Goal: Task Accomplishment & Management: Manage account settings

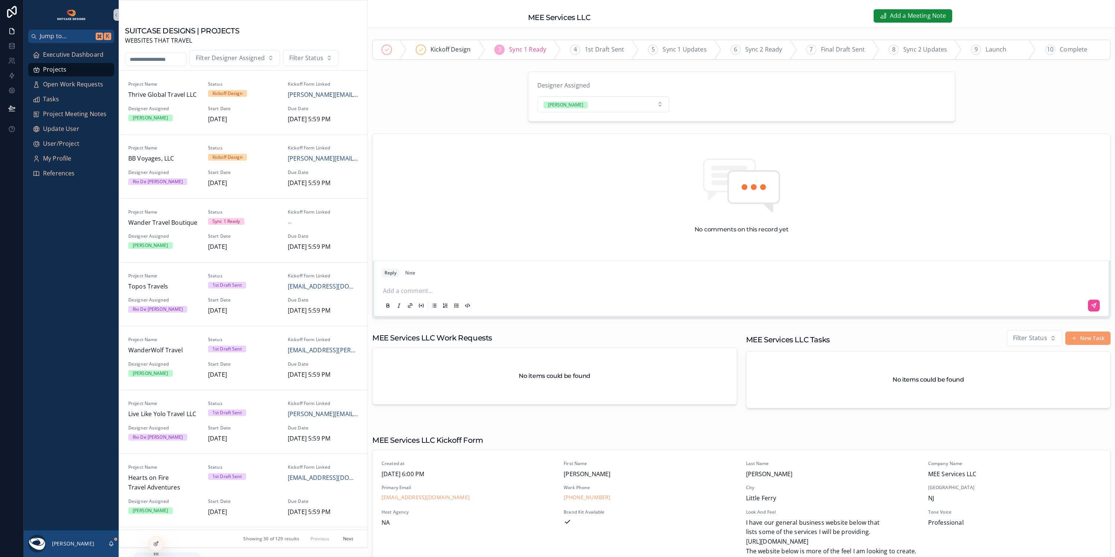
click at [112, 543] on icon "scrollable content" at bounding box center [111, 544] width 6 height 6
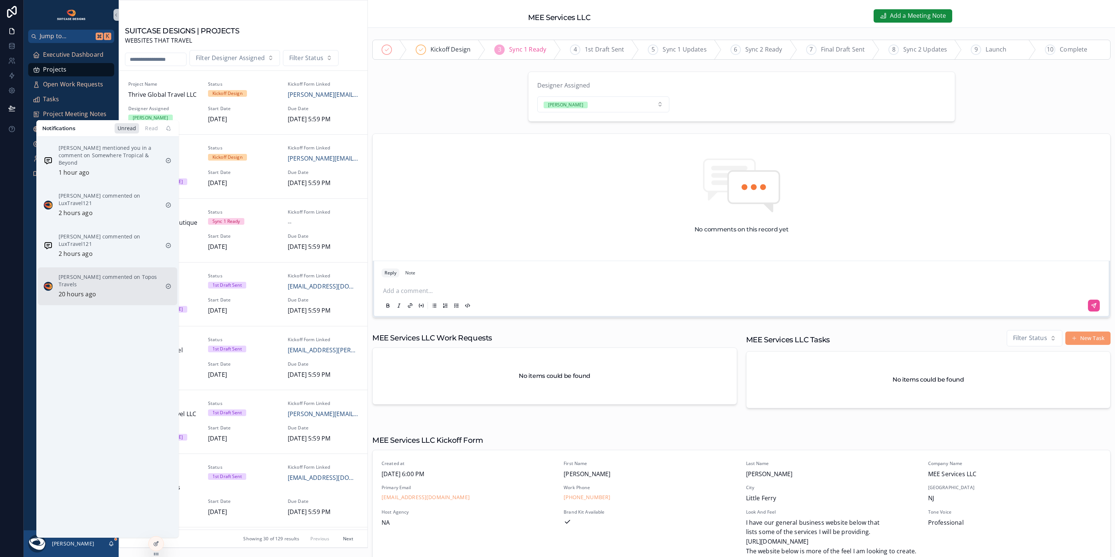
click at [109, 287] on p "[PERSON_NAME] commented on Topos Travels" at bounding box center [109, 280] width 101 height 15
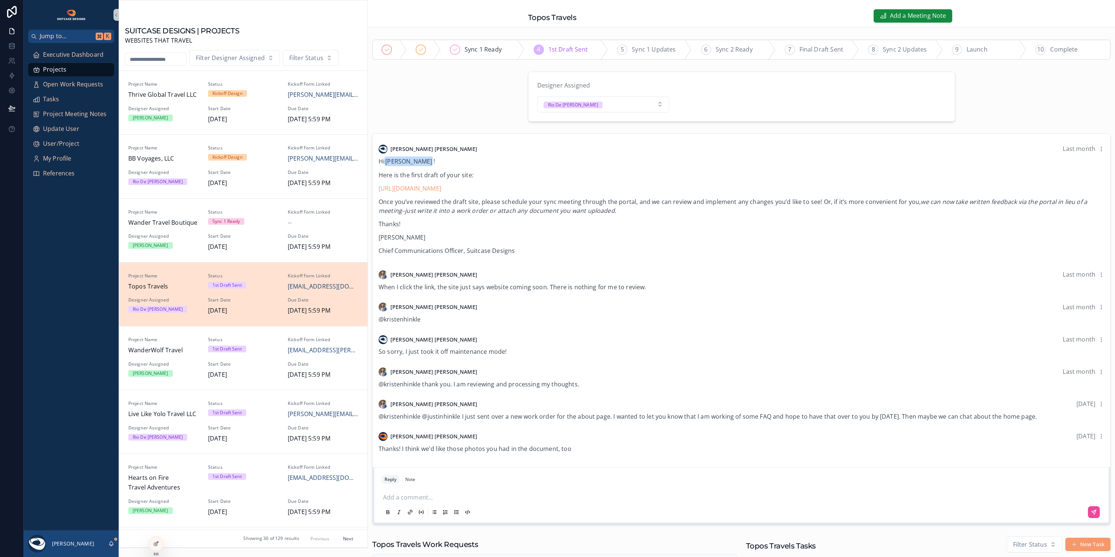
scroll to position [190, 0]
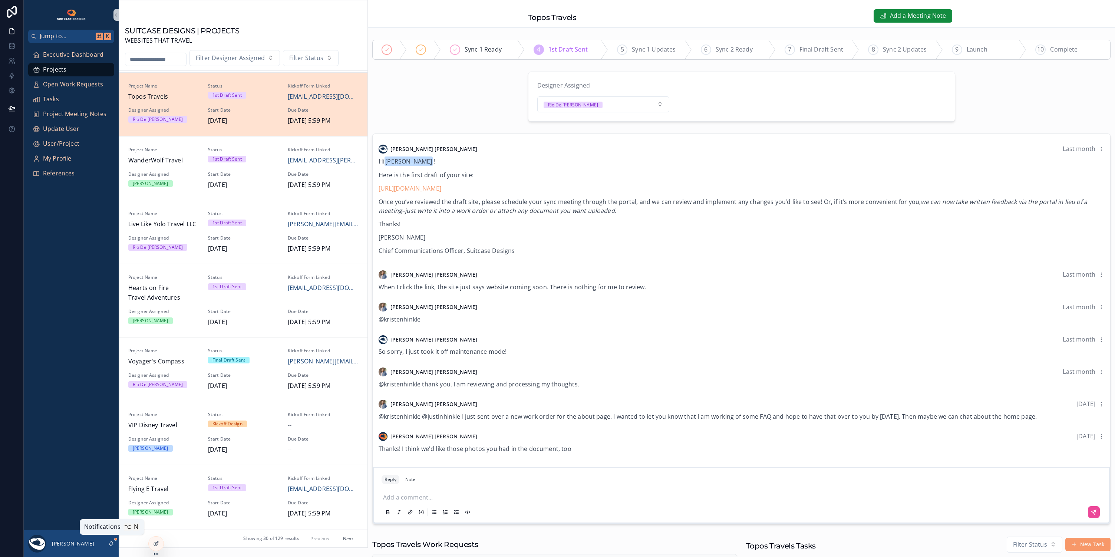
click at [111, 545] on icon "scrollable content" at bounding box center [111, 542] width 4 height 3
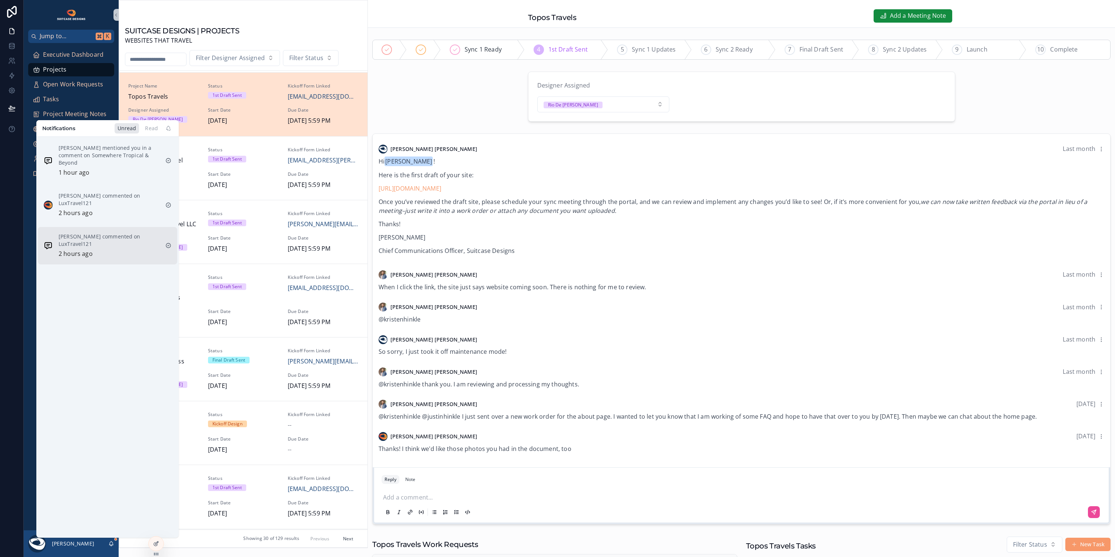
click at [113, 241] on p "[PERSON_NAME] commented on LuxTravel121" at bounding box center [109, 240] width 101 height 15
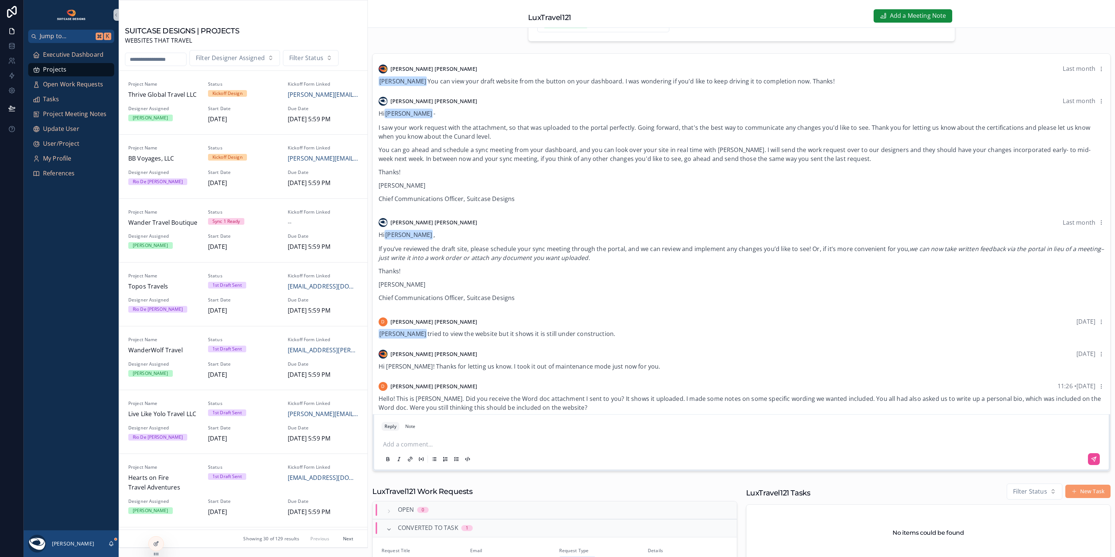
scroll to position [13, 0]
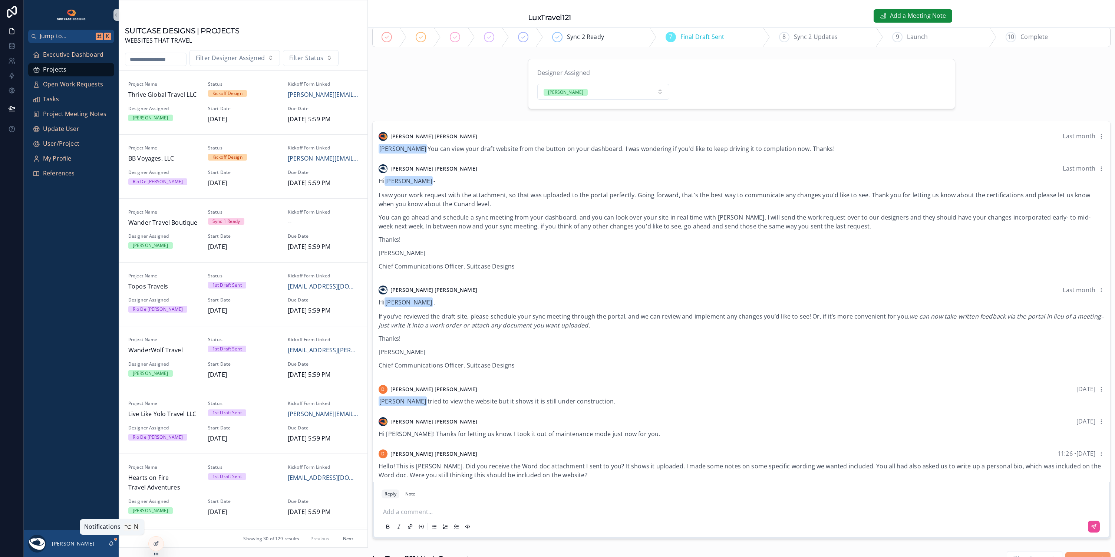
click at [111, 544] on icon "scrollable content" at bounding box center [111, 544] width 6 height 6
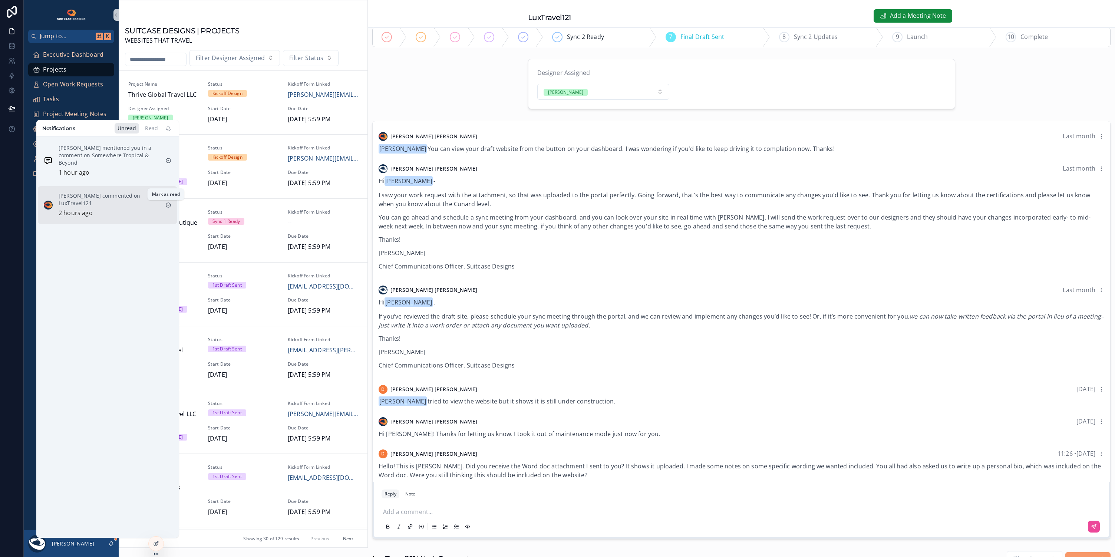
click at [165, 204] on icon "scrollable content" at bounding box center [168, 205] width 6 height 6
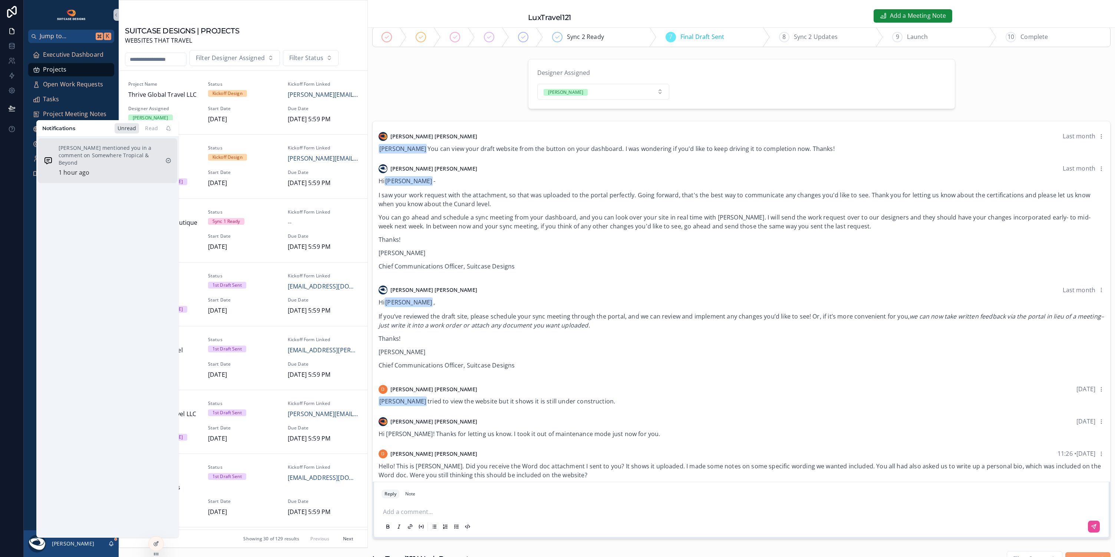
click at [125, 168] on div "[PERSON_NAME] mentioned you in a comment on Somewhere Tropical & Beyond 1 hour …" at bounding box center [109, 160] width 101 height 33
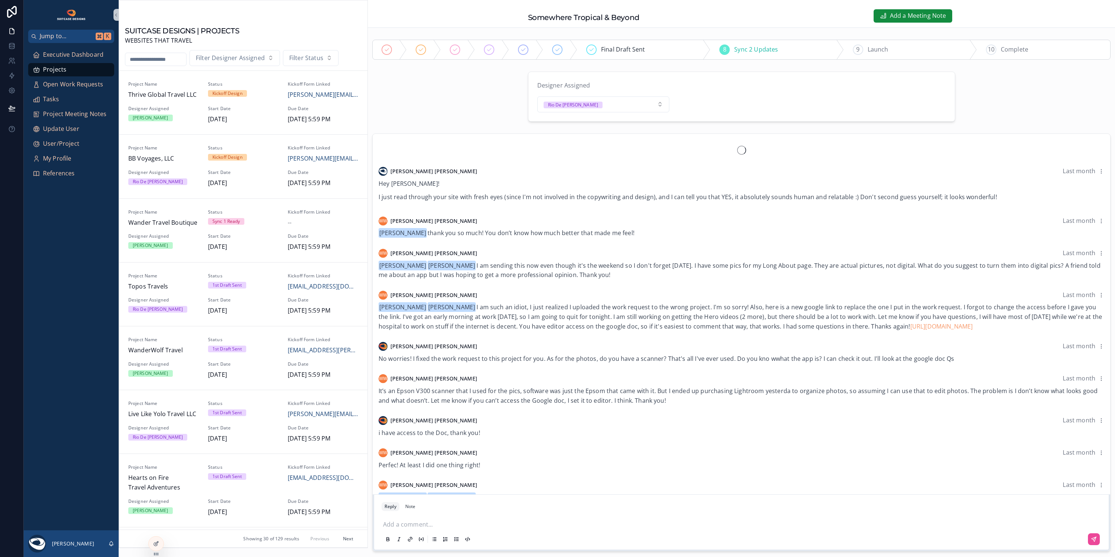
scroll to position [420, 0]
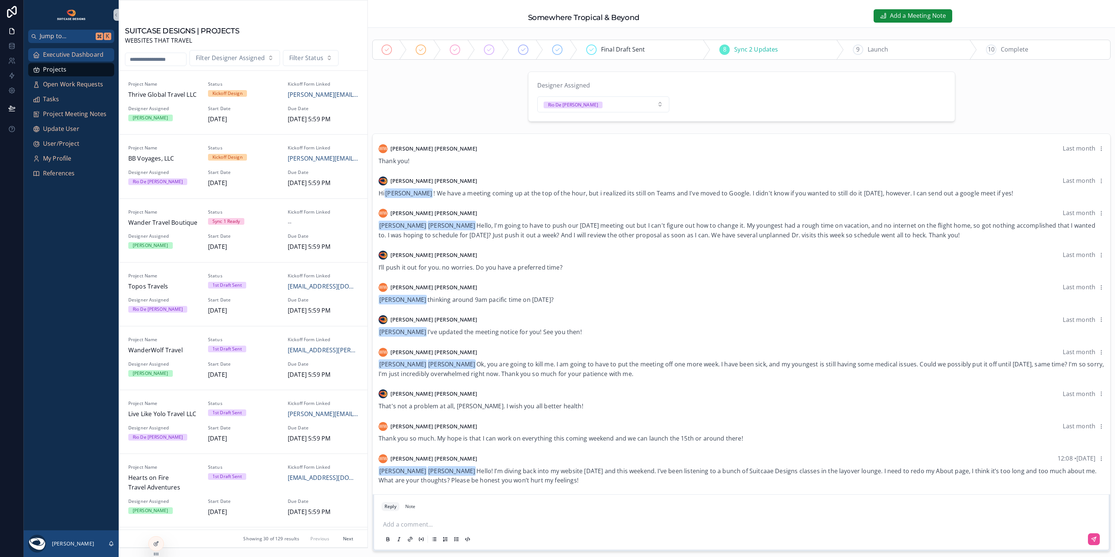
click at [87, 54] on span "Executive Dashboard" at bounding box center [73, 55] width 60 height 10
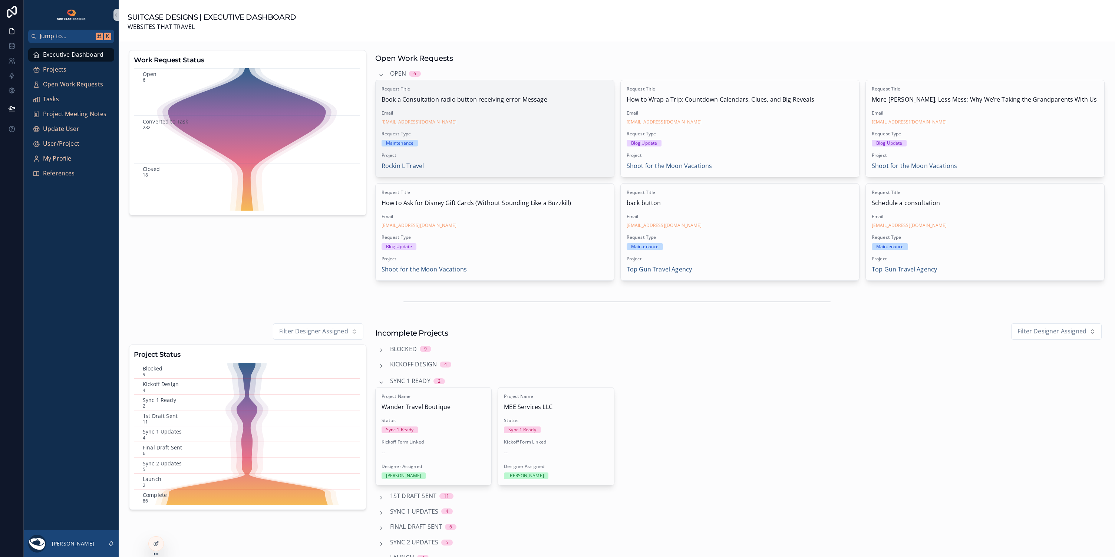
click at [480, 123] on div "[EMAIL_ADDRESS][DOMAIN_NAME]" at bounding box center [495, 122] width 227 height 6
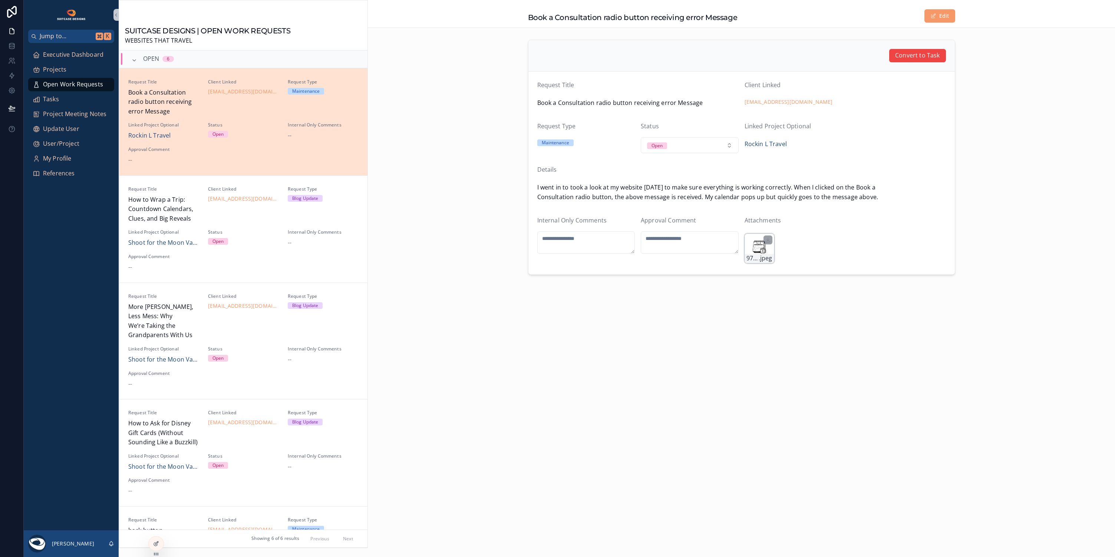
click at [756, 243] on div "97F7BBFE-9F1D-4BBF-876E-1B085CCA4414 .jpeg" at bounding box center [760, 249] width 30 height 30
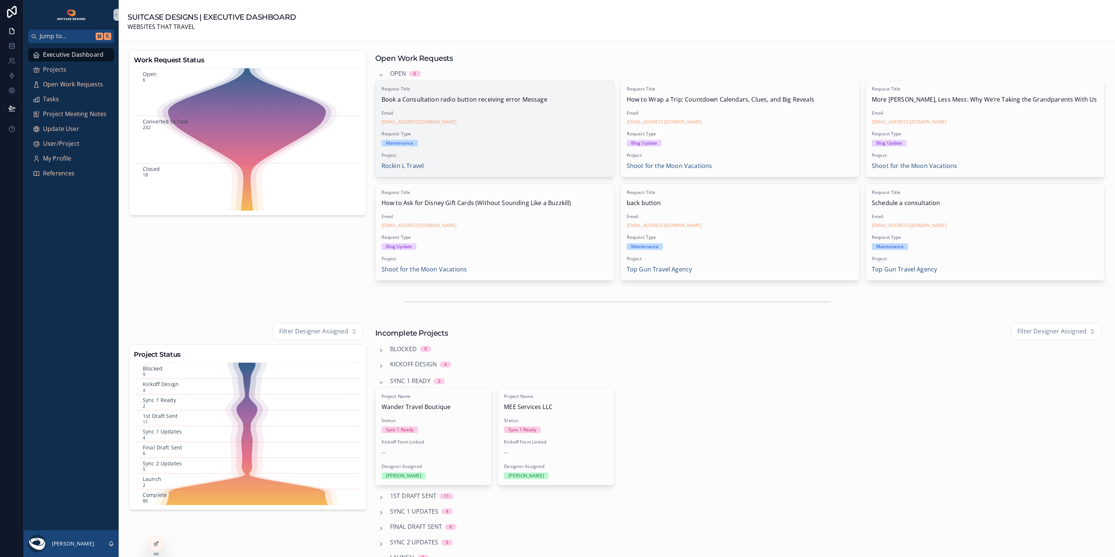
click at [515, 134] on span "Request Type" at bounding box center [495, 134] width 227 height 6
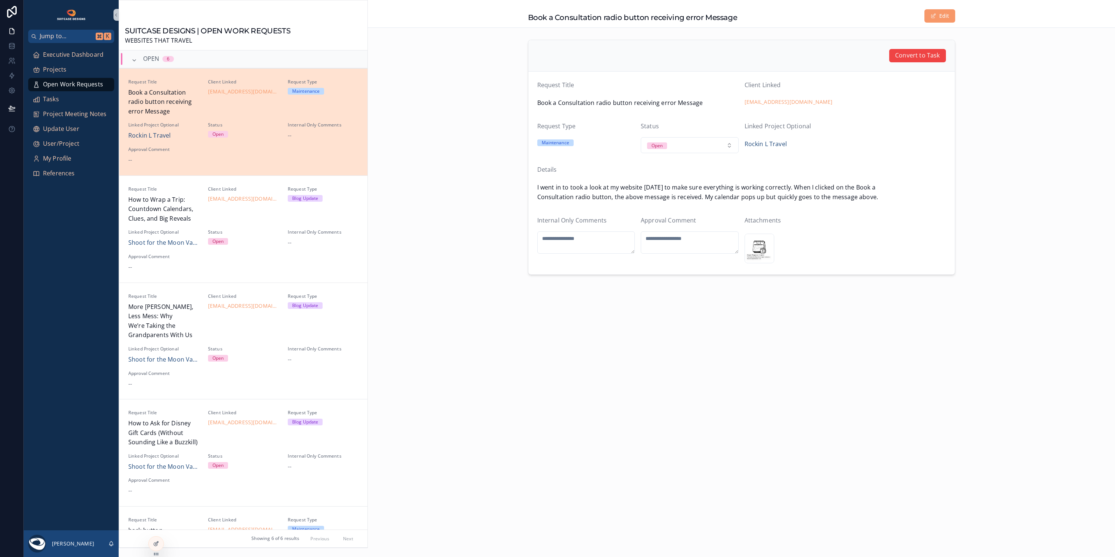
scroll to position [18, 0]
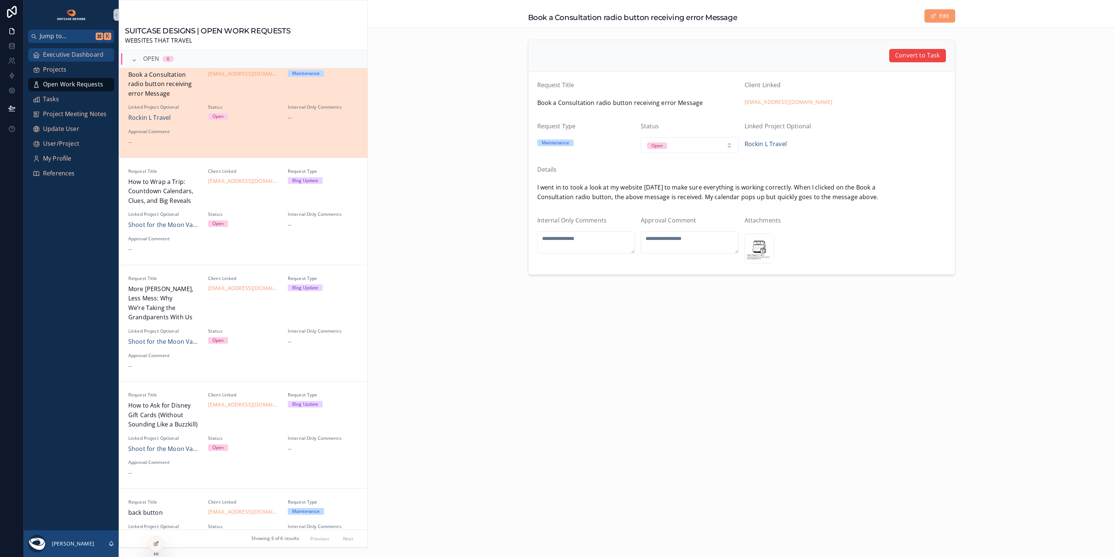
click at [68, 56] on span "Executive Dashboard" at bounding box center [73, 55] width 60 height 10
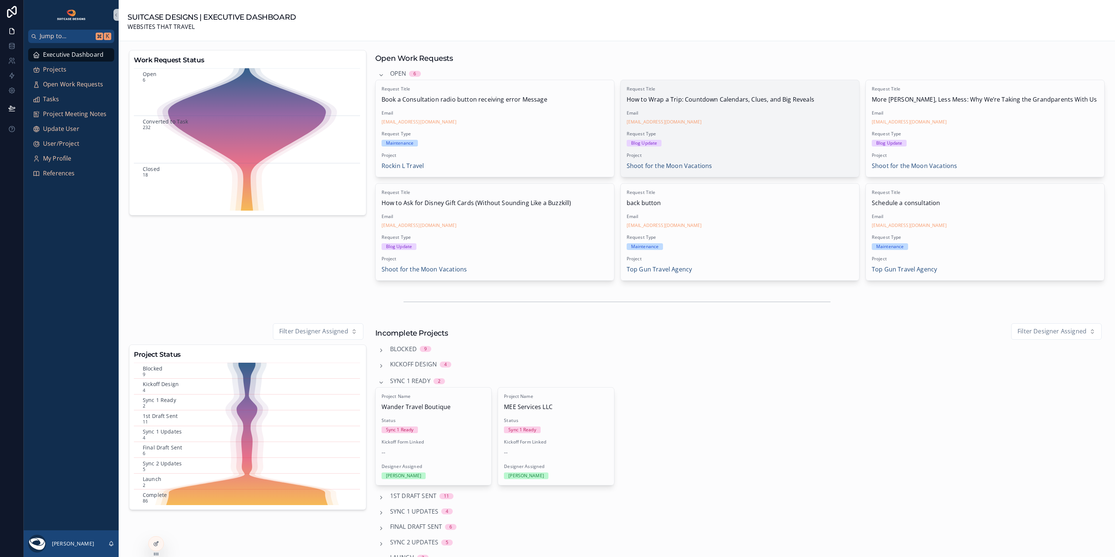
click at [756, 132] on span "Request Type" at bounding box center [740, 134] width 227 height 6
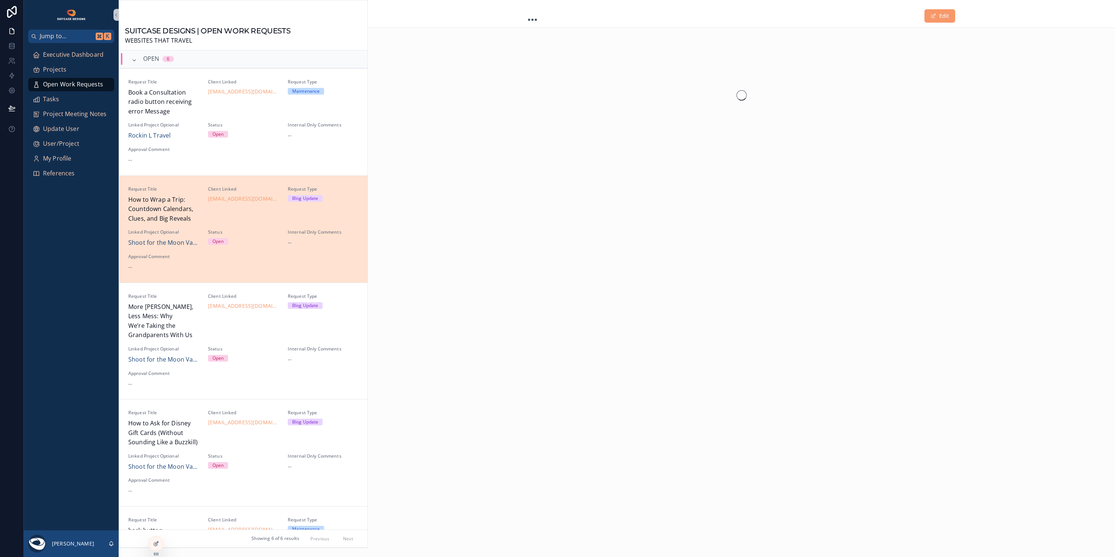
scroll to position [124, 0]
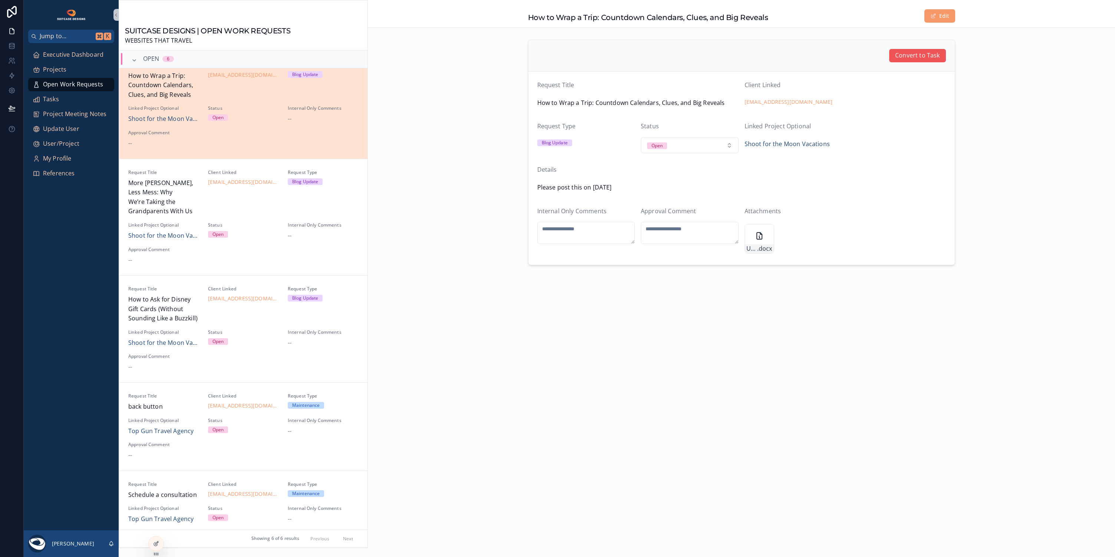
click at [911, 56] on span "Convert to Task" at bounding box center [917, 56] width 45 height 10
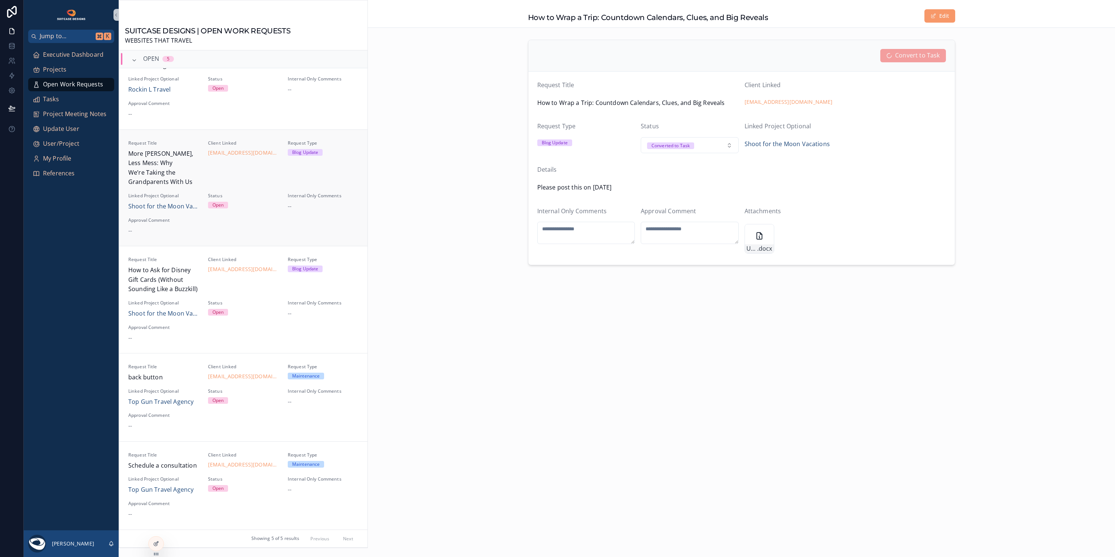
scroll to position [41, 0]
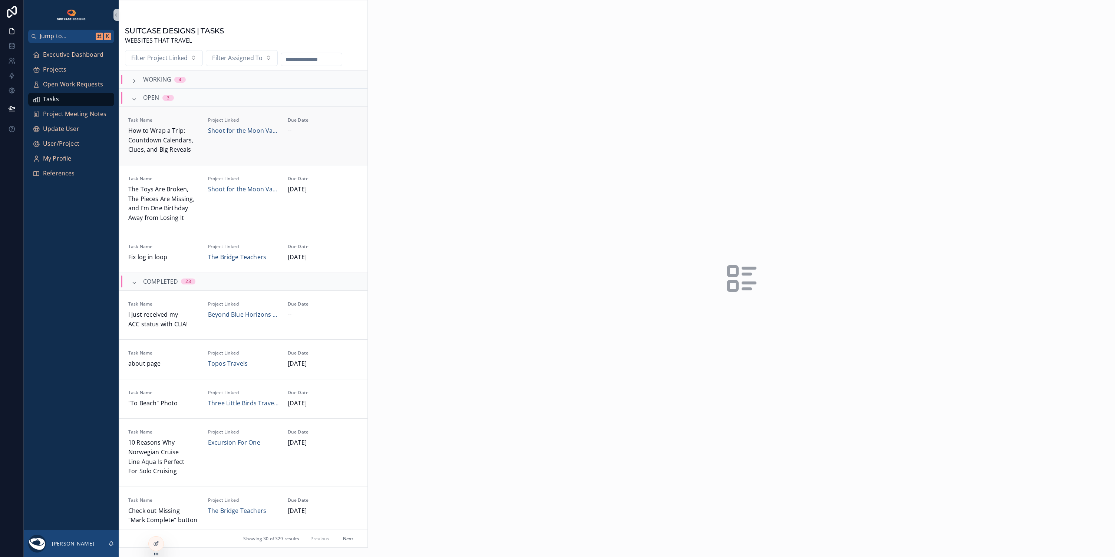
click at [305, 147] on div "Due Date --" at bounding box center [323, 135] width 71 height 37
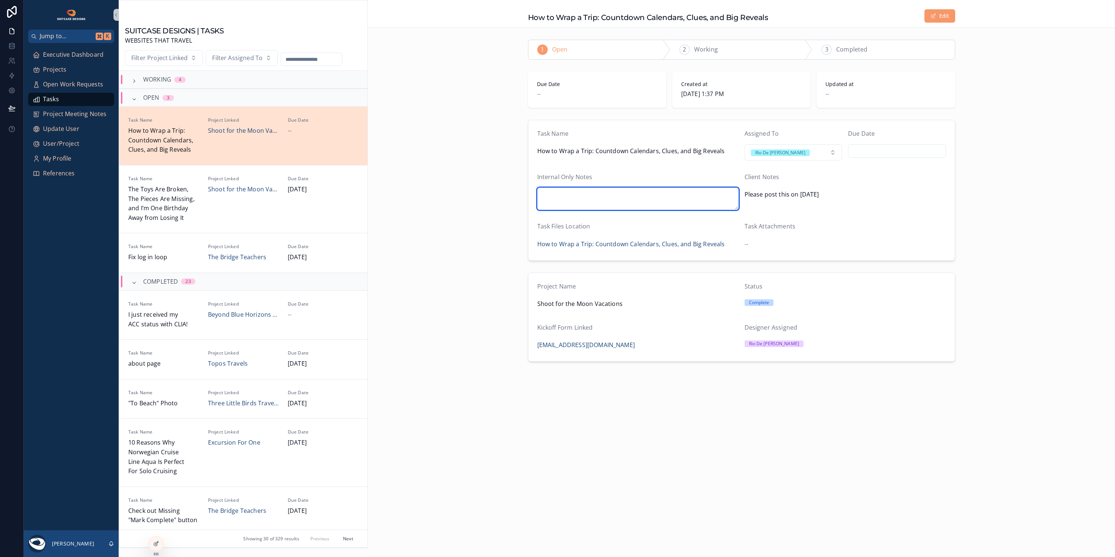
click at [623, 191] on textarea "scrollable content" at bounding box center [637, 199] width 201 height 22
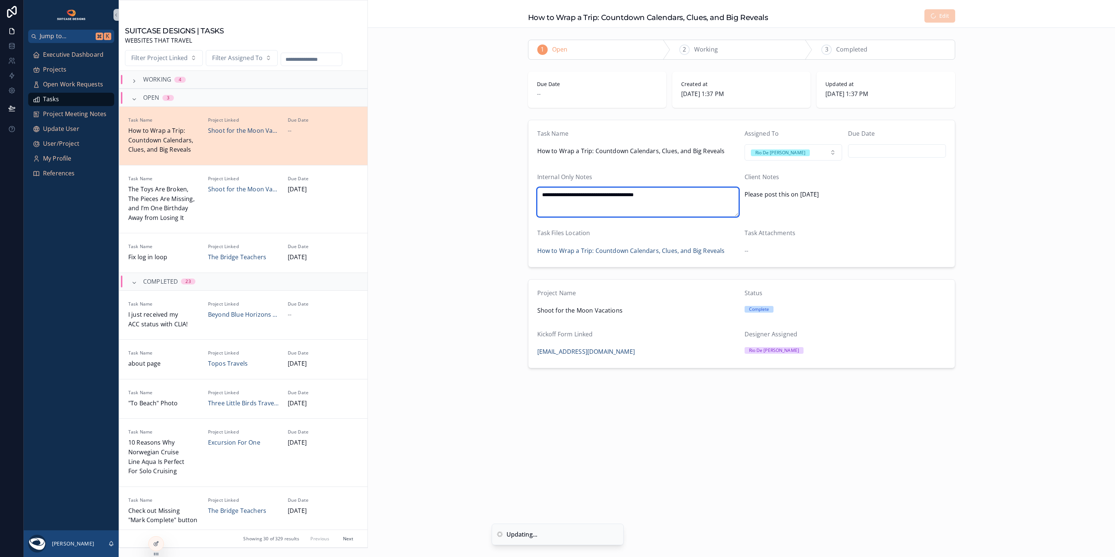
type textarea "**********"
click at [902, 149] on input "scrollable content" at bounding box center [897, 151] width 97 height 10
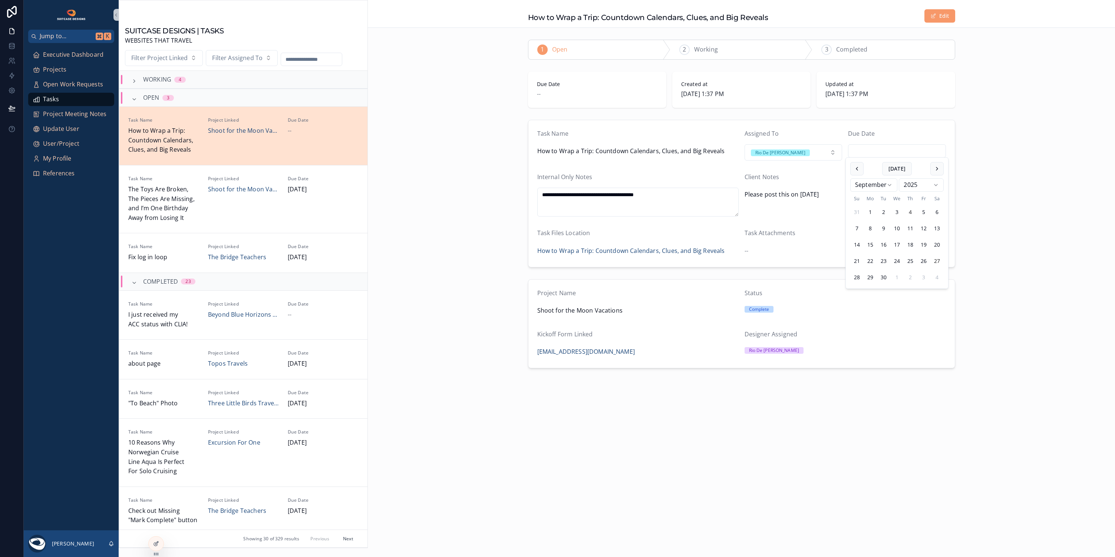
click at [938, 260] on button "27" at bounding box center [937, 260] width 13 height 13
type input "*********"
click at [991, 259] on div "**********" at bounding box center [741, 194] width 747 height 154
click at [240, 212] on div "Project Linked Shoot for the Moon Vacations" at bounding box center [243, 199] width 71 height 47
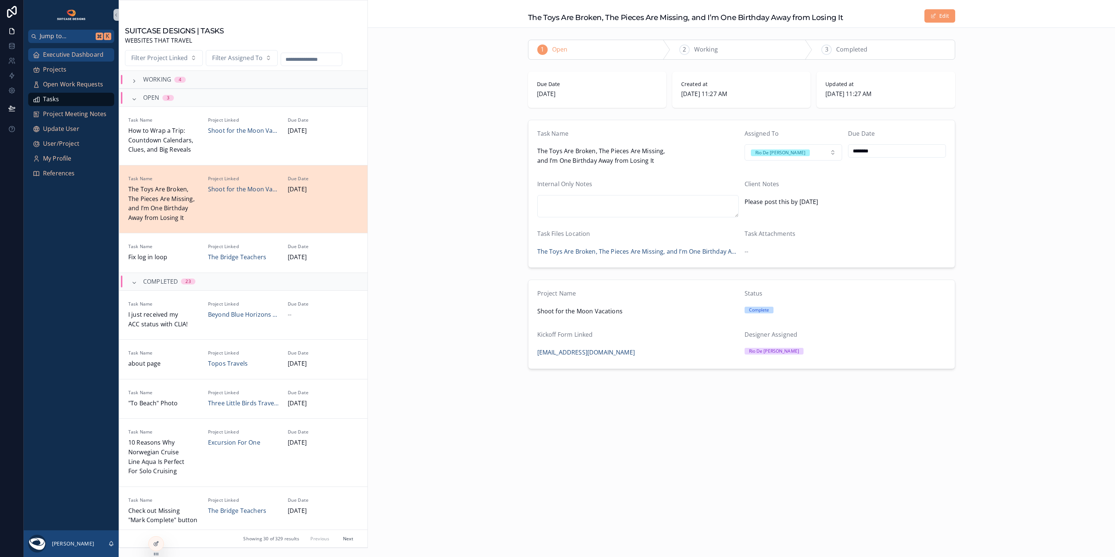
click at [78, 52] on span "Executive Dashboard" at bounding box center [73, 55] width 60 height 10
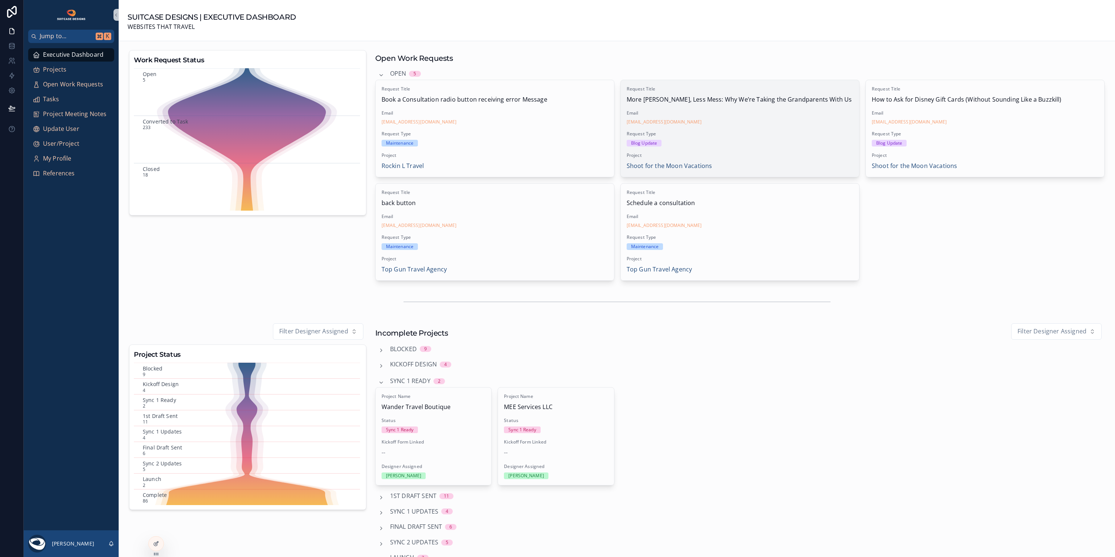
click at [771, 135] on span "Request Type" at bounding box center [740, 134] width 227 height 6
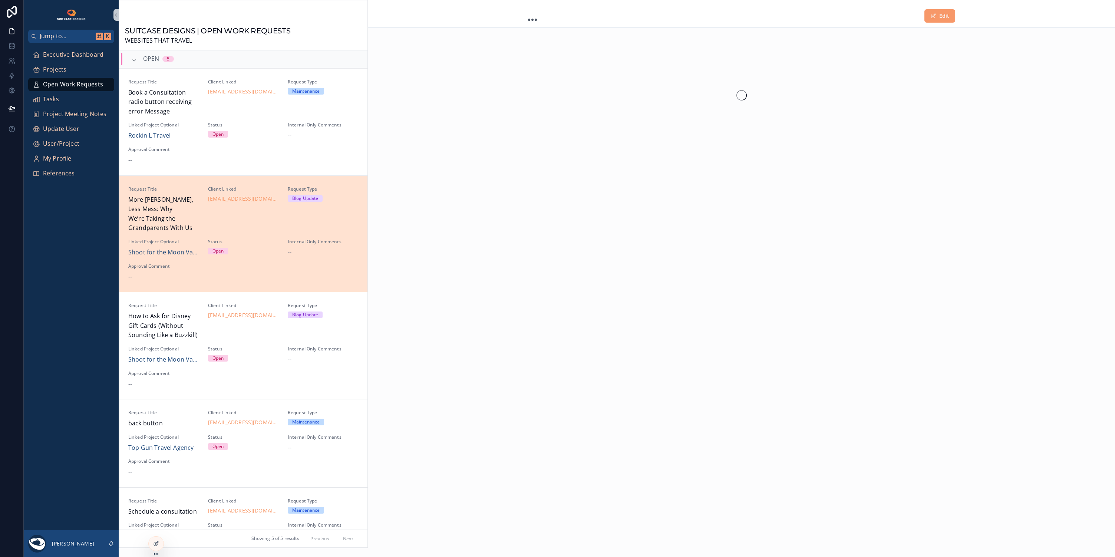
scroll to position [41, 0]
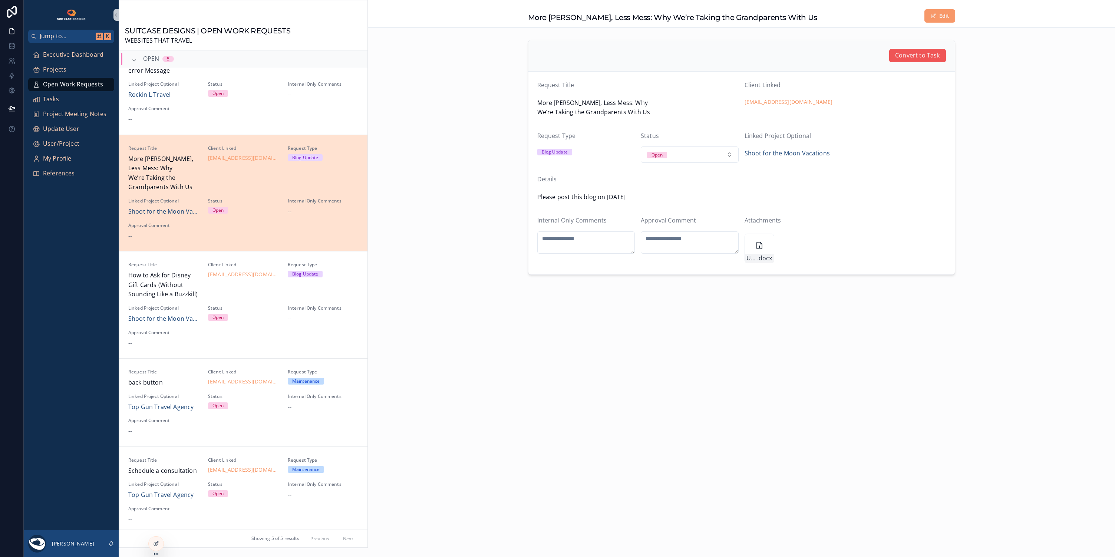
click at [916, 60] on span "Convert to Task" at bounding box center [917, 56] width 45 height 10
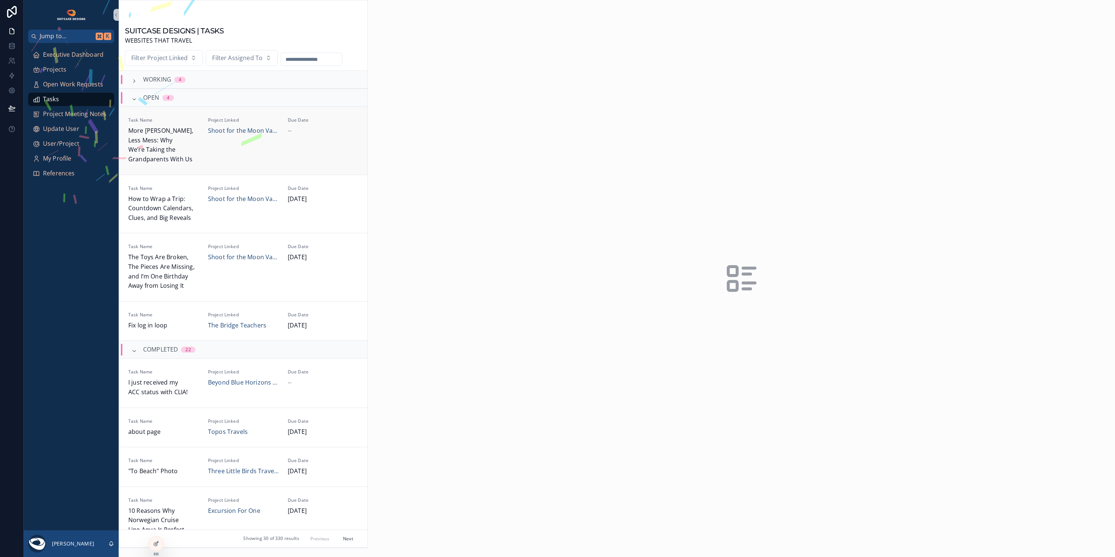
click at [319, 147] on div "Due Date --" at bounding box center [323, 140] width 71 height 47
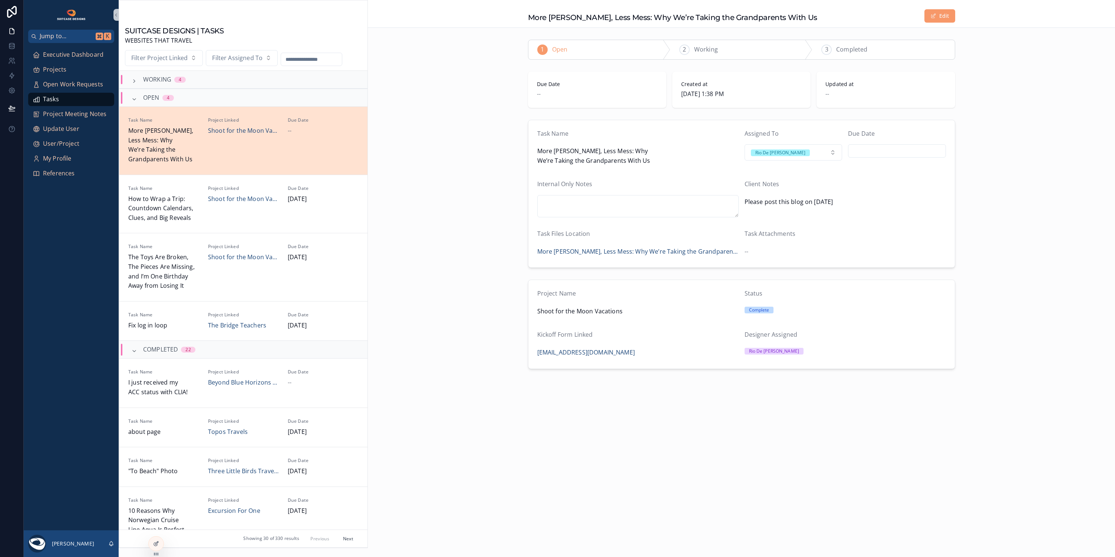
click at [881, 143] on div "Due Date" at bounding box center [897, 148] width 98 height 39
click at [886, 148] on input "scrollable content" at bounding box center [897, 151] width 97 height 10
click at [936, 243] on button "20" at bounding box center [937, 244] width 13 height 13
type input "*********"
click at [1006, 231] on div "Task Name More [PERSON_NAME], Less Mess: Why We’re Taking the Grandparents With…" at bounding box center [741, 194] width 747 height 154
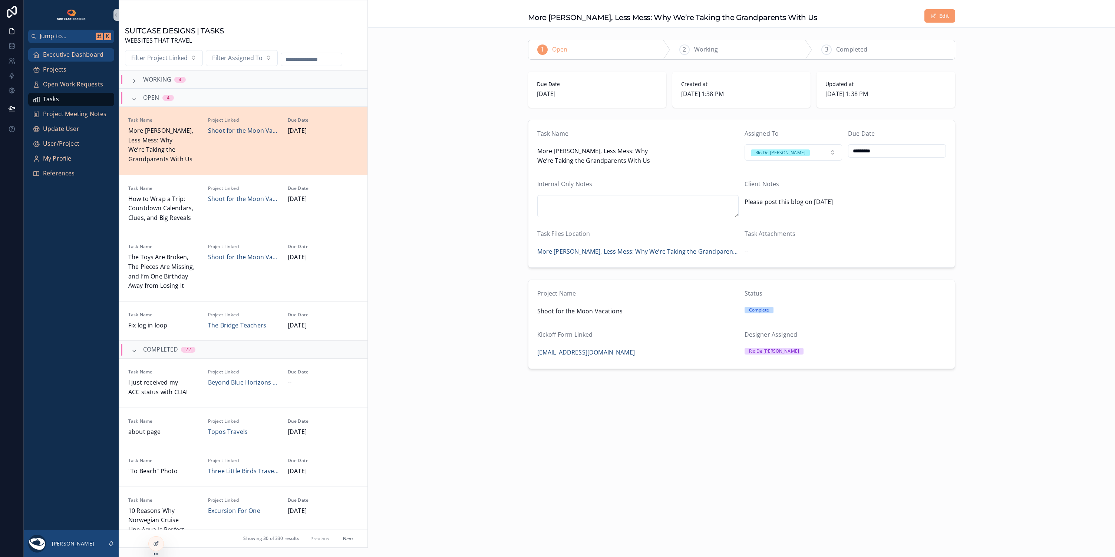
click at [72, 56] on span "Executive Dashboard" at bounding box center [73, 55] width 60 height 10
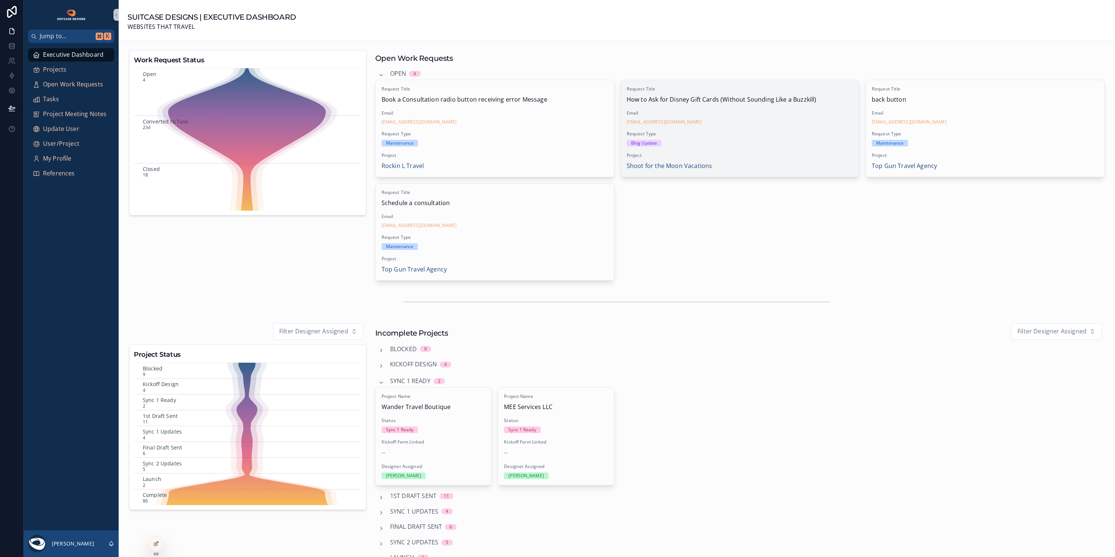
click at [760, 146] on div "Request Title How to Ask for Disney Gift Cards (Without Sounding Like a Buzzkil…" at bounding box center [740, 128] width 238 height 97
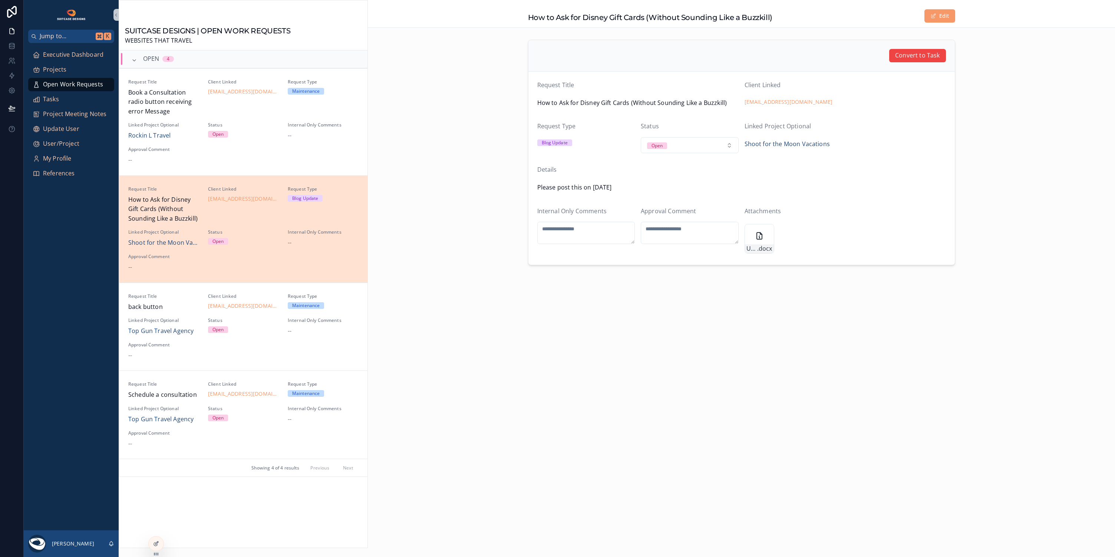
click at [909, 56] on span "Convert to Task" at bounding box center [917, 56] width 45 height 10
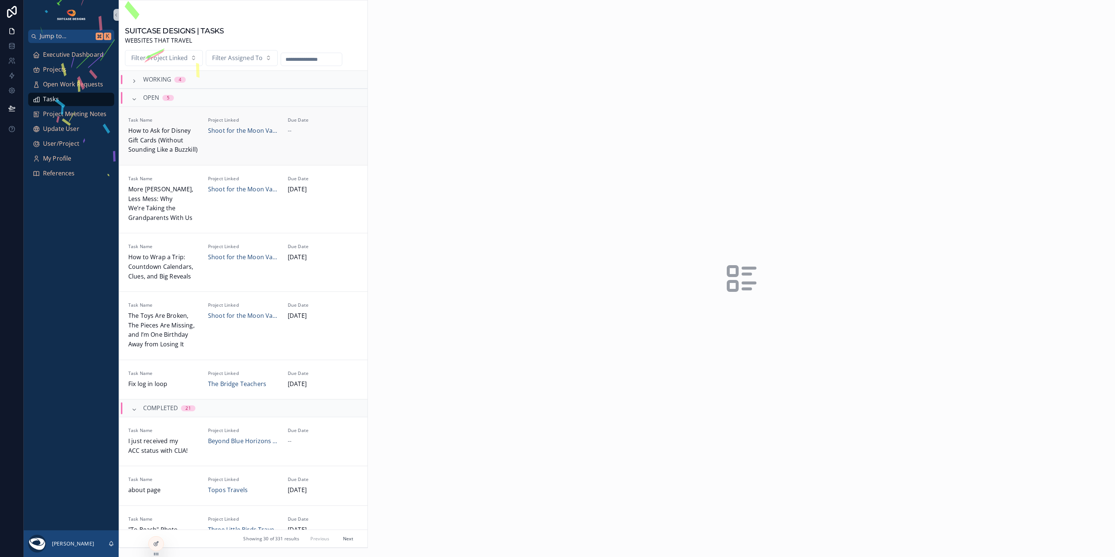
click at [322, 132] on div "--" at bounding box center [323, 131] width 71 height 10
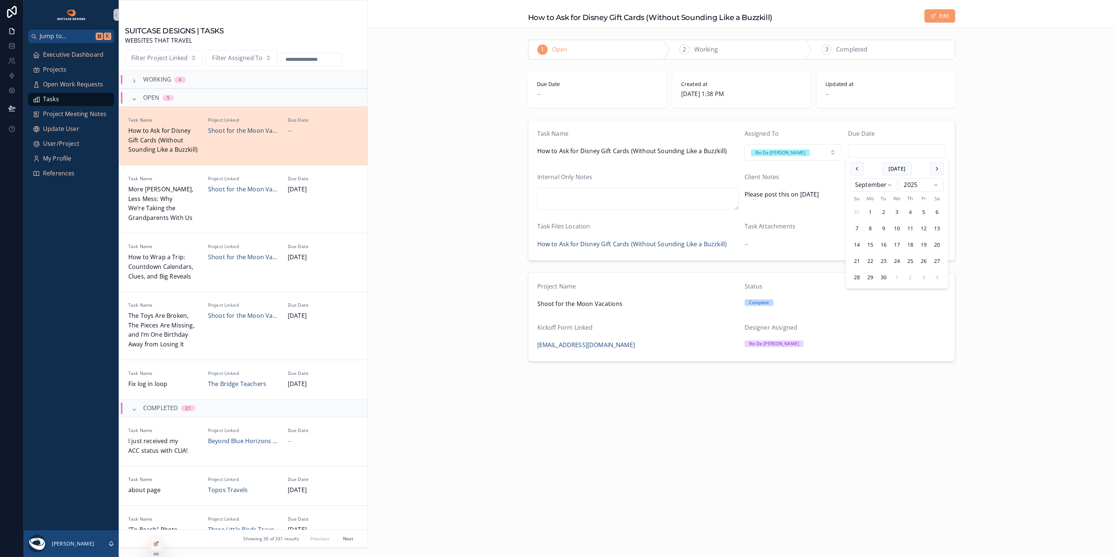
click at [875, 150] on input "scrollable content" at bounding box center [897, 151] width 97 height 10
click at [935, 226] on button "13" at bounding box center [937, 228] width 13 height 13
type input "*********"
click at [1036, 261] on div "Task Name How to Ask for Disney Gift Cards (Without Sounding Like a Buzzkill) A…" at bounding box center [741, 190] width 747 height 147
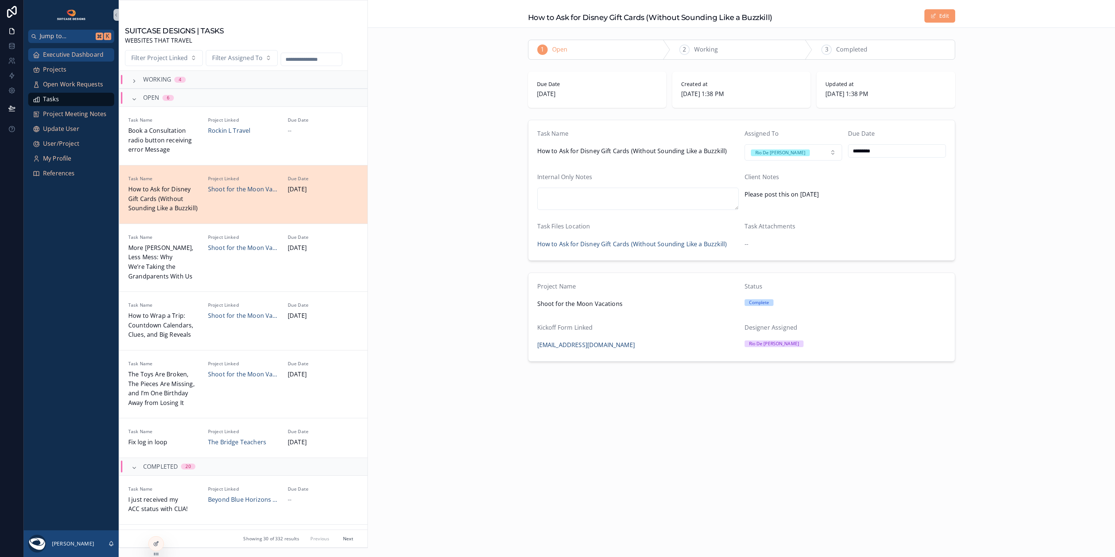
click at [60, 55] on span "Executive Dashboard" at bounding box center [73, 55] width 60 height 10
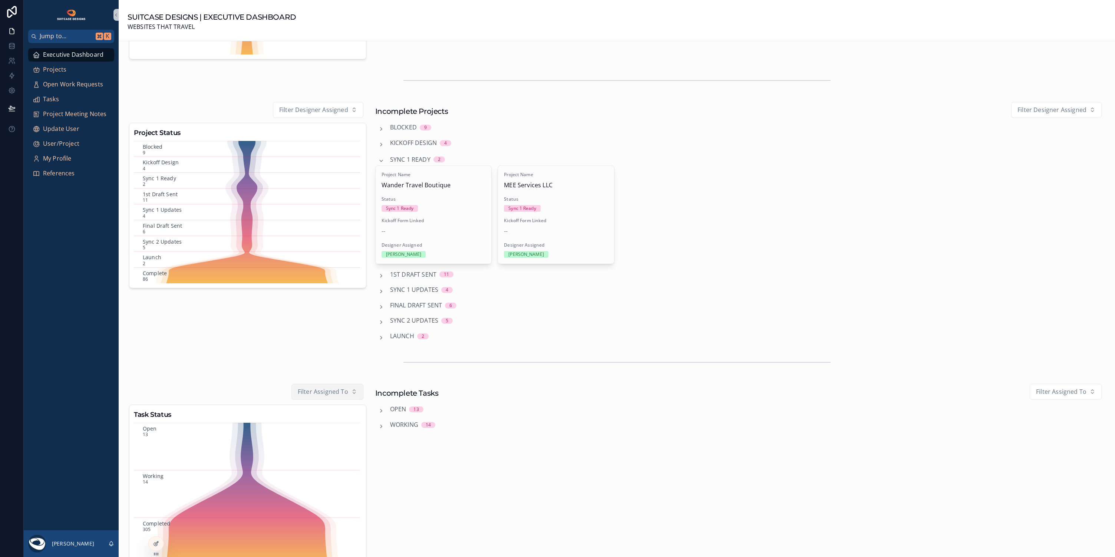
scroll to position [229, 0]
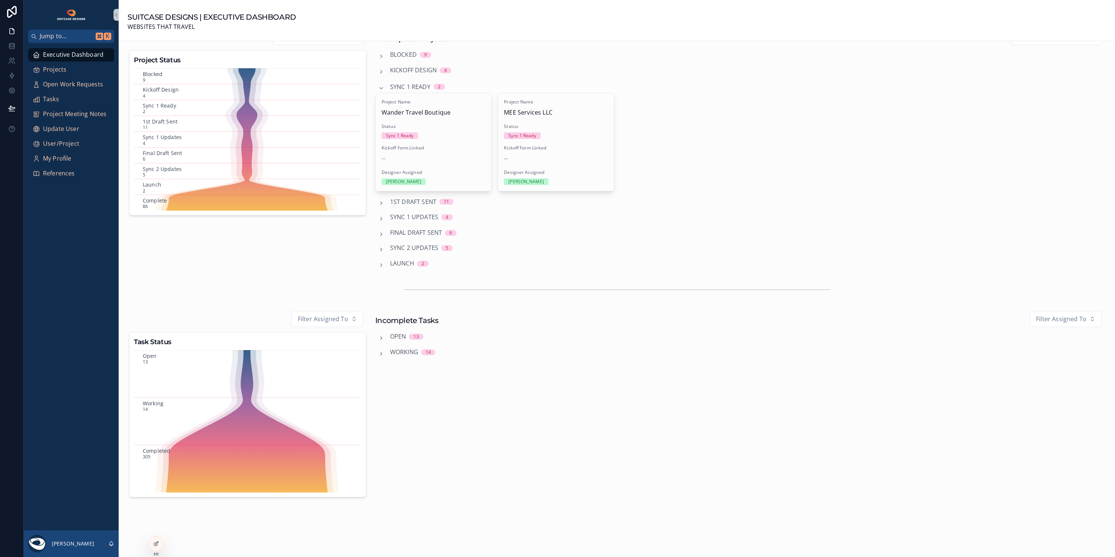
click at [390, 88] on span "Sync 1 Ready" at bounding box center [410, 87] width 40 height 10
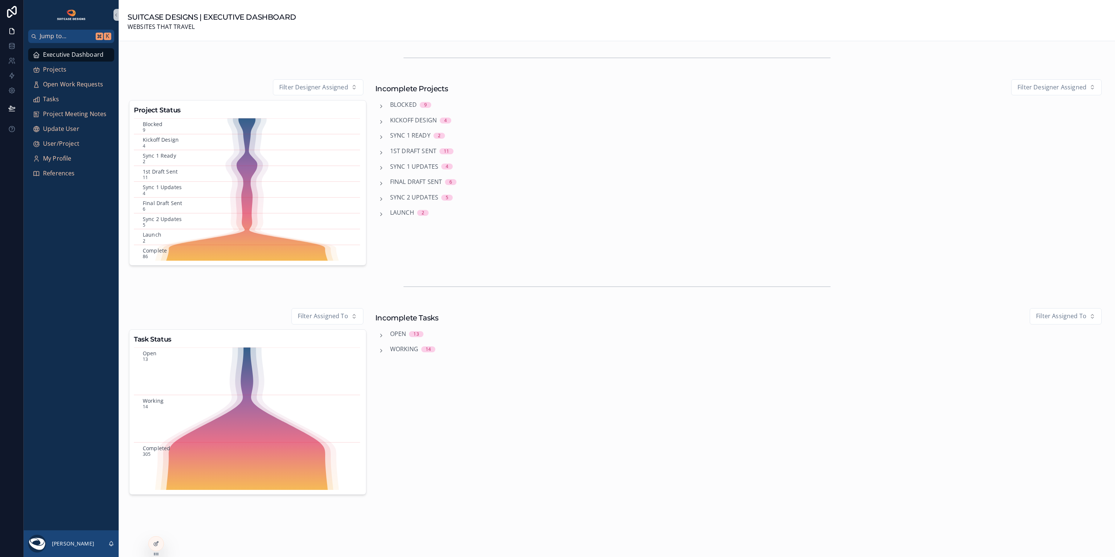
scroll to position [178, 0]
